Goal: Information Seeking & Learning: Learn about a topic

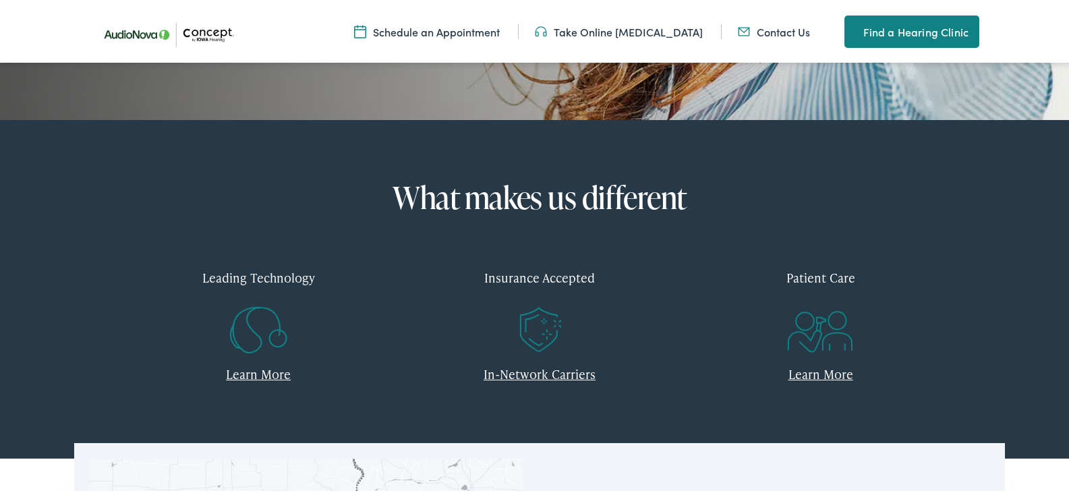
scroll to position [540, 0]
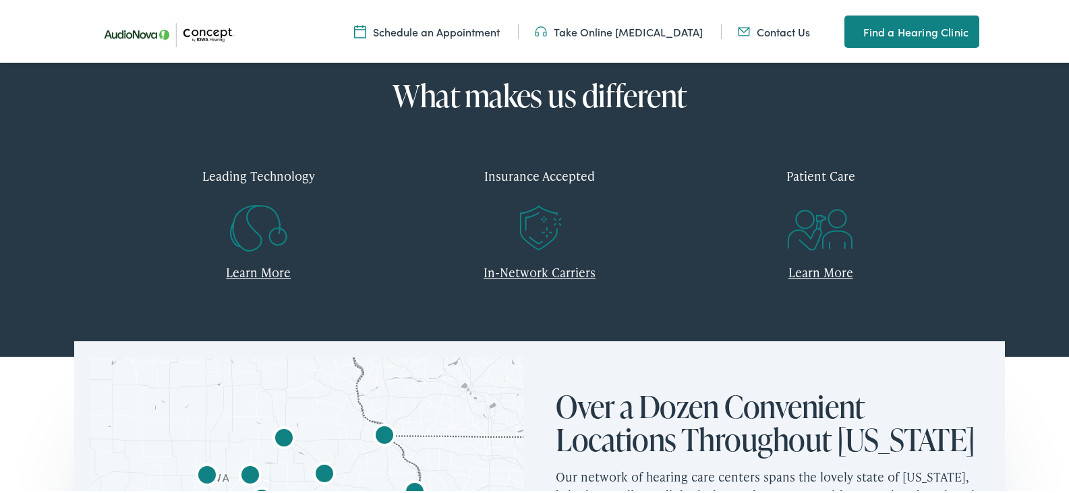
click at [552, 194] on div "Insurance Accepted" at bounding box center [539, 174] width 261 height 40
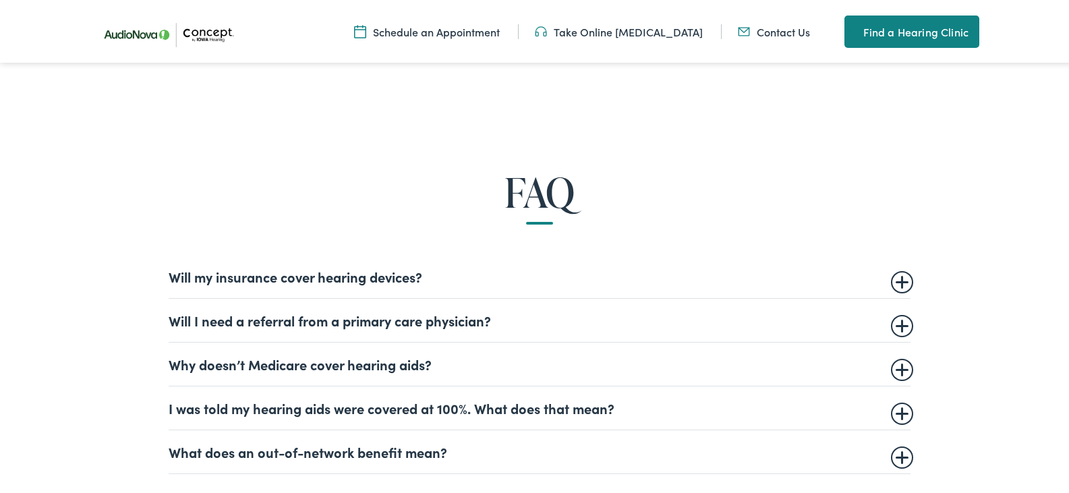
scroll to position [742, 0]
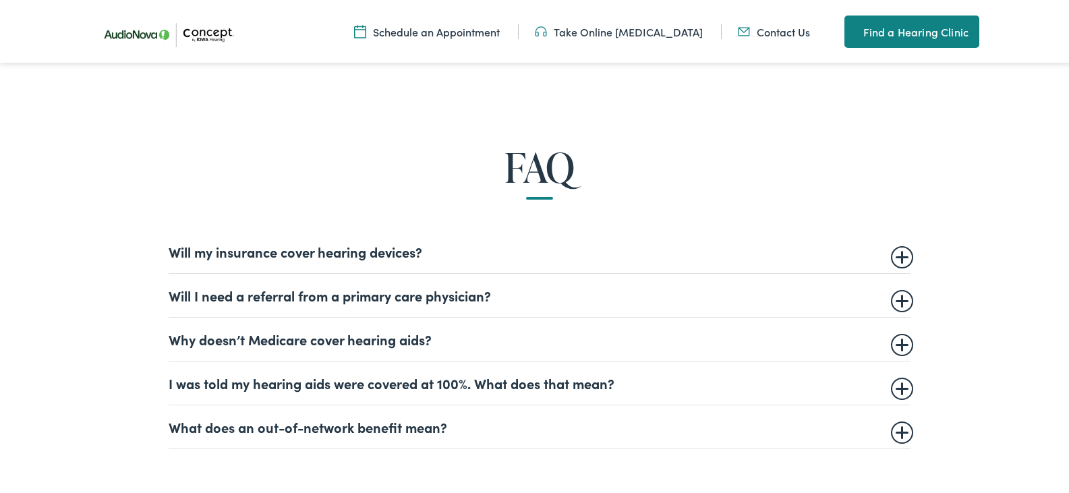
click at [898, 295] on summary "Will I need a referral from a primary care physician?" at bounding box center [540, 293] width 742 height 16
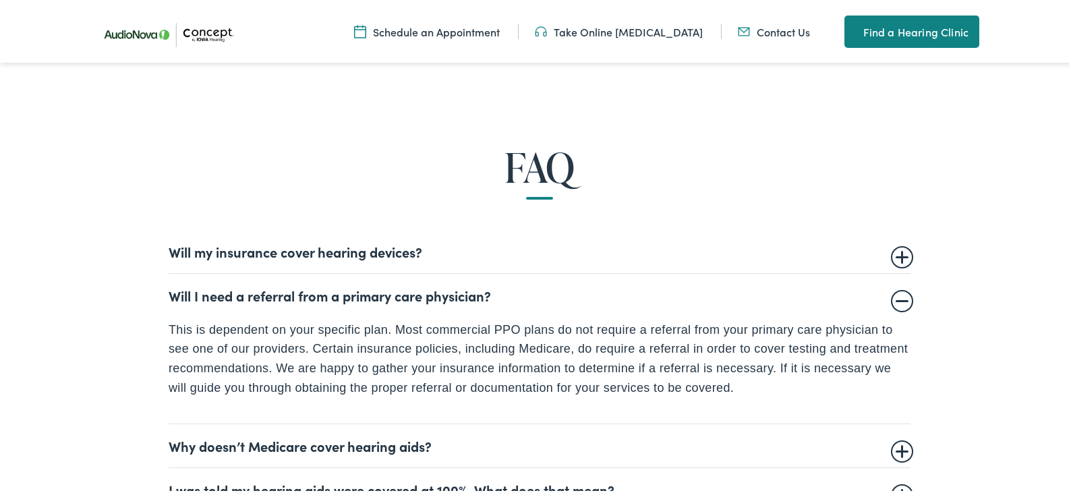
click at [894, 256] on summary "Will my insurance cover hearing devices?" at bounding box center [540, 249] width 742 height 16
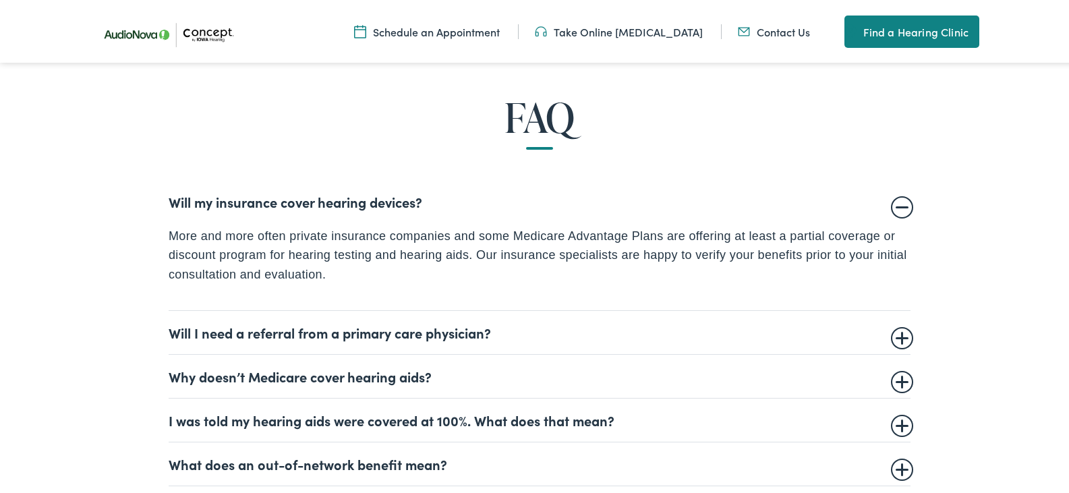
scroll to position [944, 0]
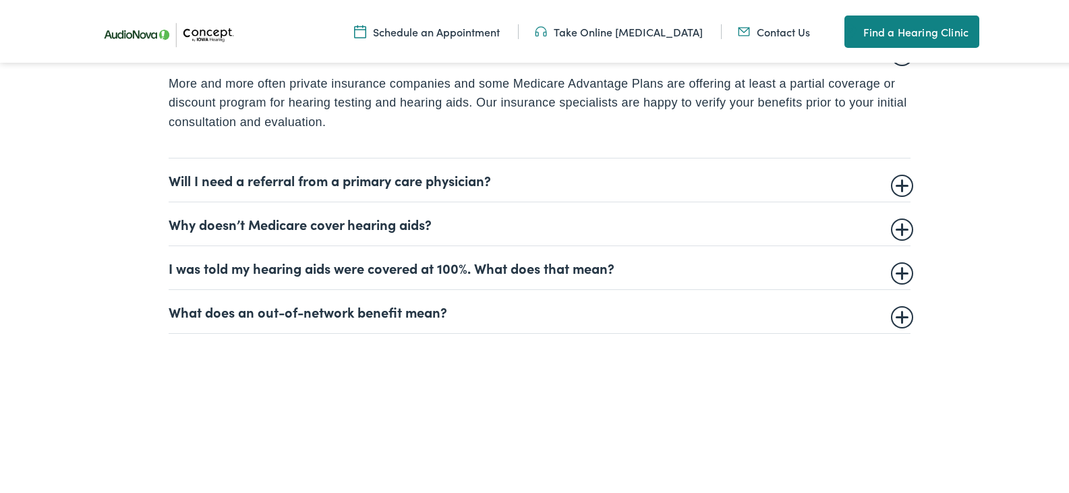
click at [896, 229] on summary "Why doesn’t Medicare cover hearing aids?" at bounding box center [540, 222] width 742 height 16
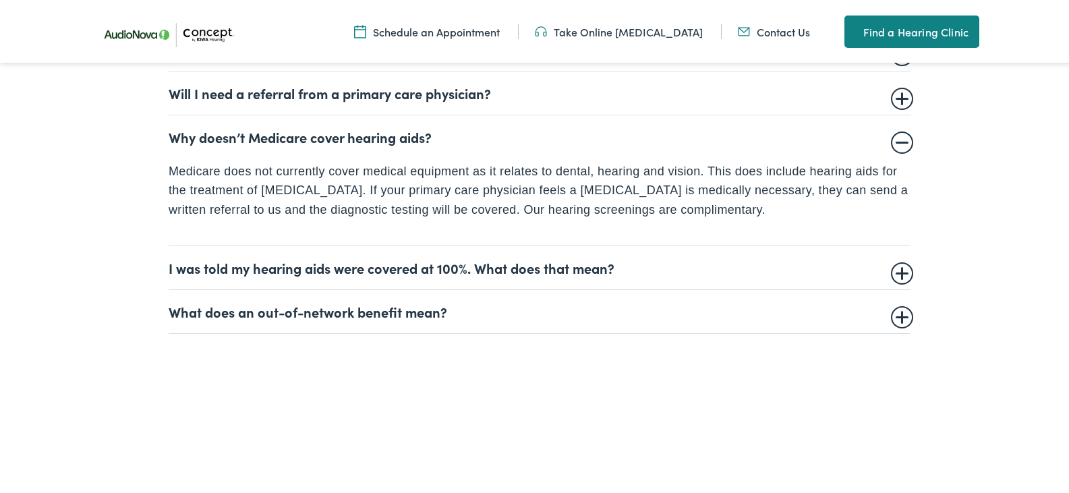
click at [896, 269] on summary "I was told my hearing aids were covered at 100%. What does that mean?" at bounding box center [540, 266] width 742 height 16
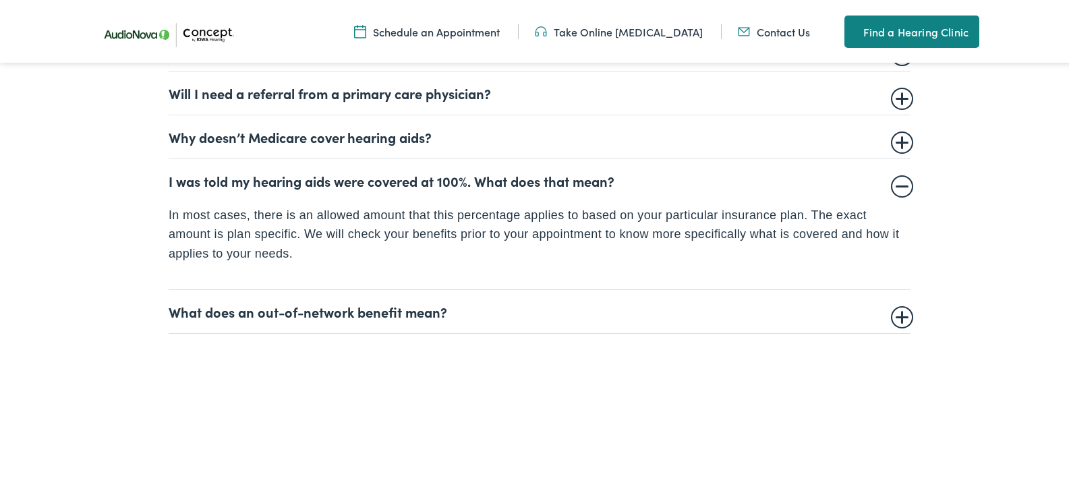
click at [898, 313] on summary "What does an out-of-network benefit mean?" at bounding box center [540, 309] width 742 height 16
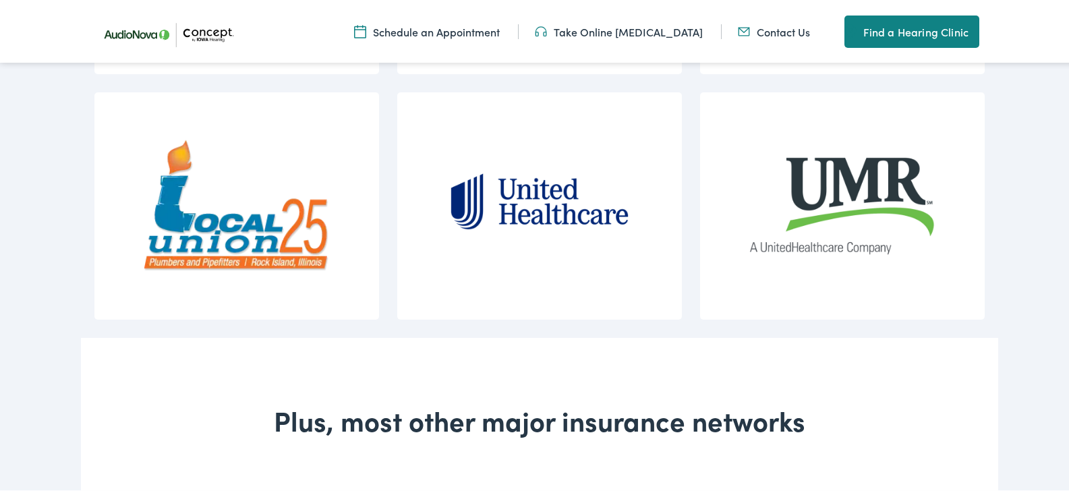
scroll to position [1484, 0]
